Goal: Task Accomplishment & Management: Manage account settings

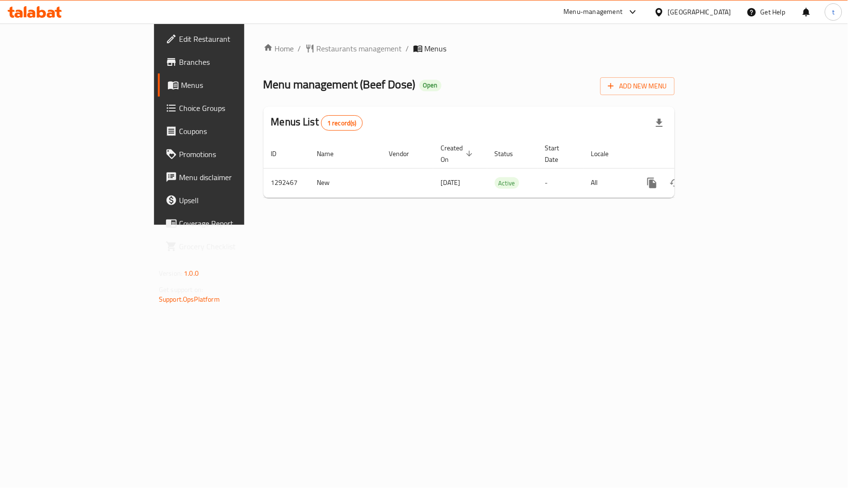
click at [179, 109] on span "Choice Groups" at bounding box center [233, 108] width 109 height 12
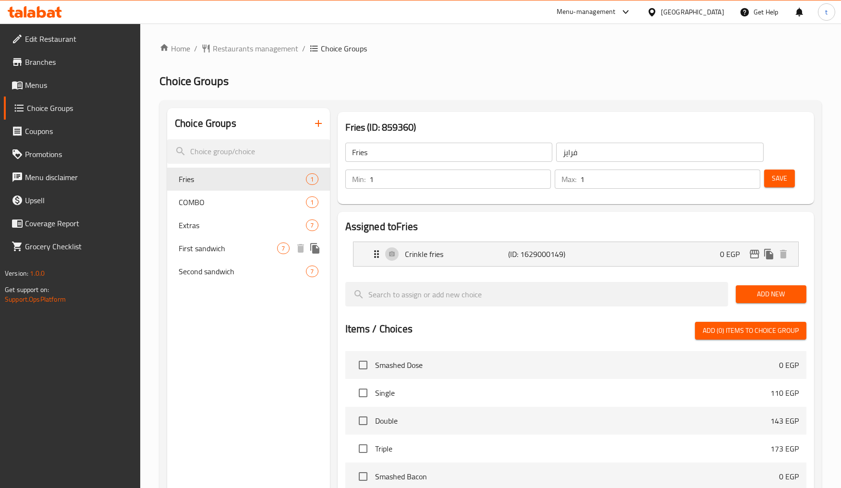
click at [240, 247] on span "First sandwich" at bounding box center [228, 248] width 99 height 12
type input "First sandwich"
type input "الساندوتش الاول"
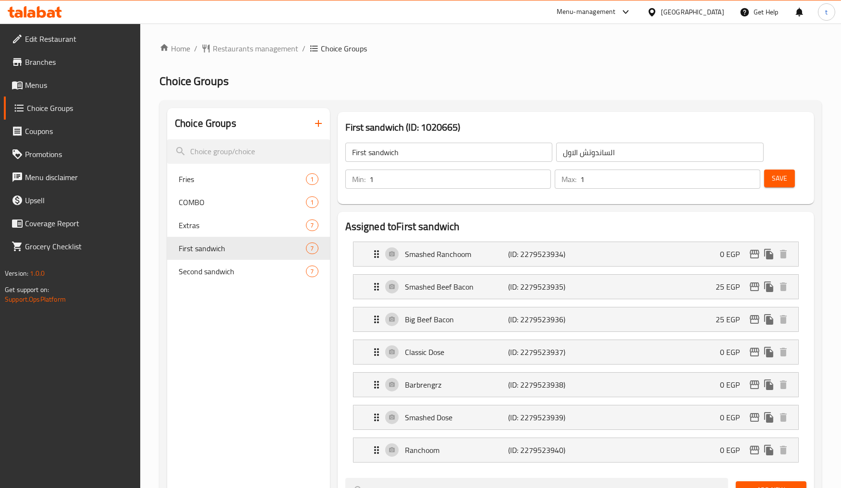
click at [573, 53] on ol "Home / Restaurants management / Choice Groups" at bounding box center [490, 49] width 662 height 12
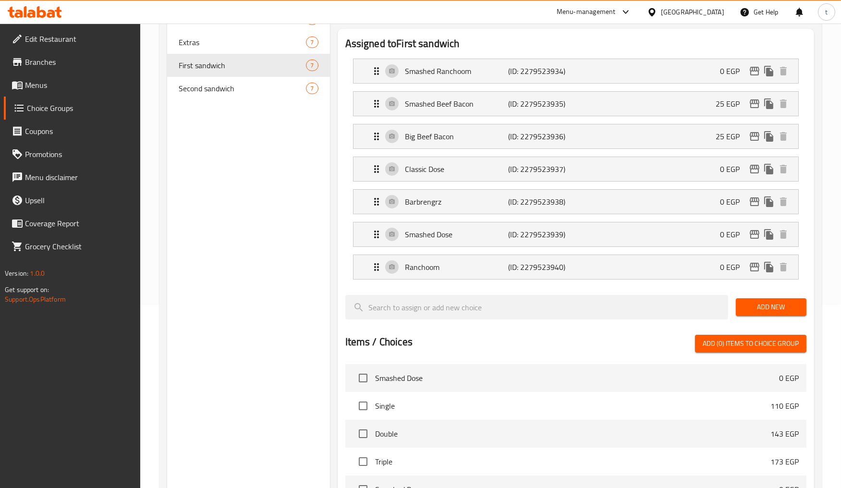
click at [234, 96] on div "Second sandwich 7" at bounding box center [248, 88] width 163 height 23
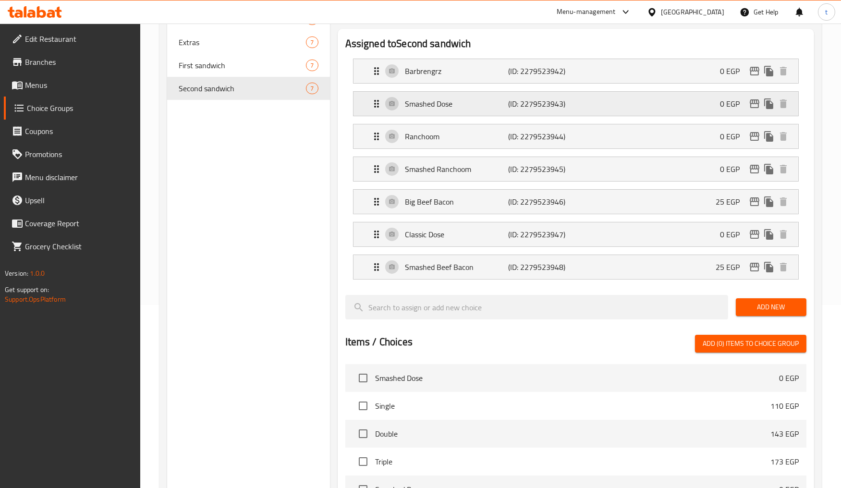
type input "Second sandwich"
type input "[PERSON_NAME]"
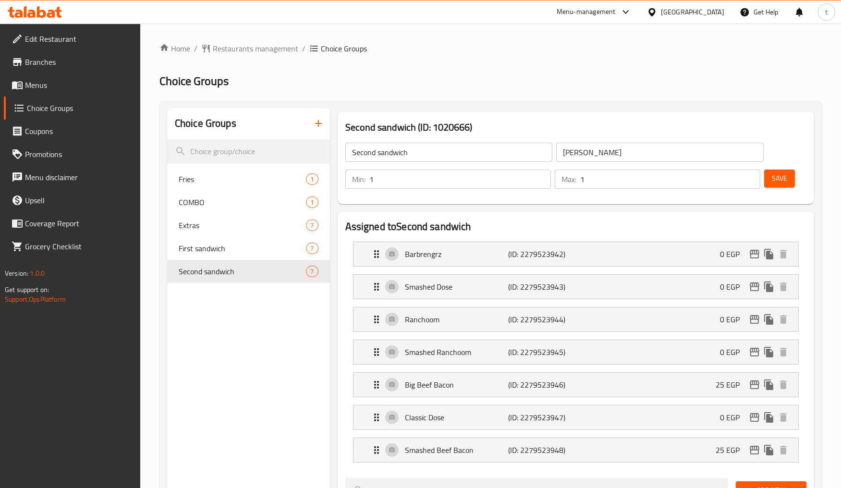
click at [639, 55] on div "Home / Restaurants management / Choice Groups Choice Groups Choice Groups Fries…" at bounding box center [490, 482] width 662 height 879
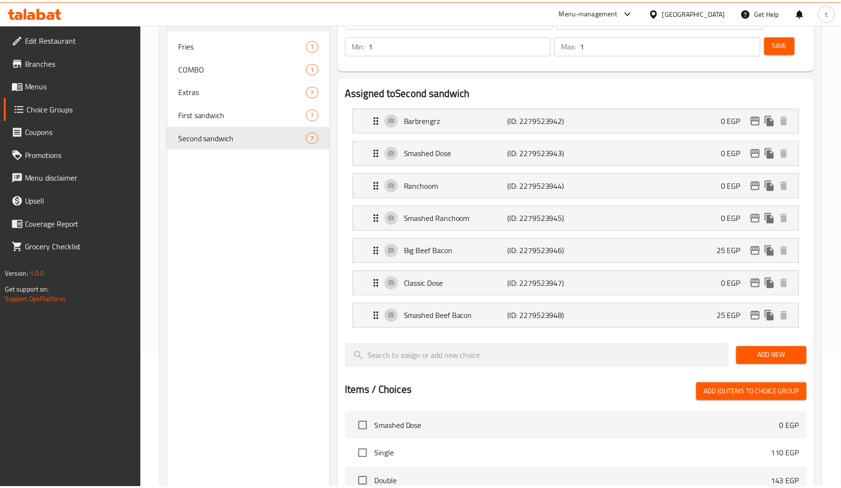
scroll to position [448, 0]
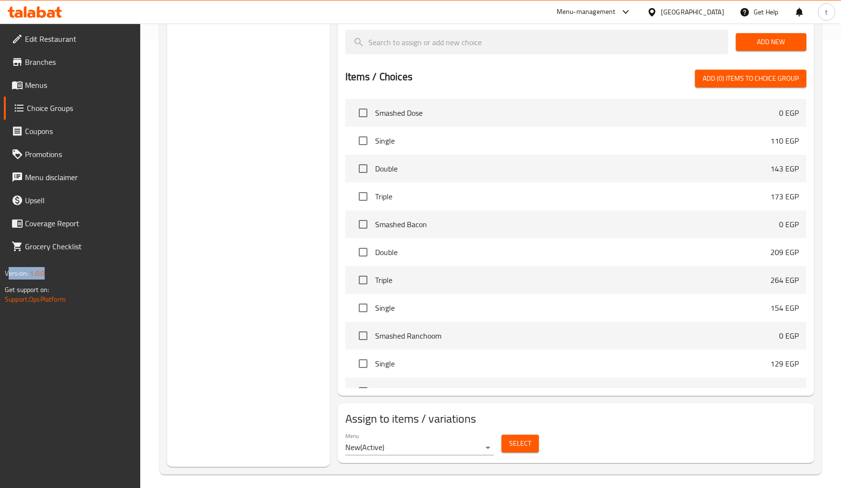
drag, startPoint x: -8, startPoint y: 277, endPoint x: -36, endPoint y: 239, distance: 48.4
